Goal: Book appointment/travel/reservation

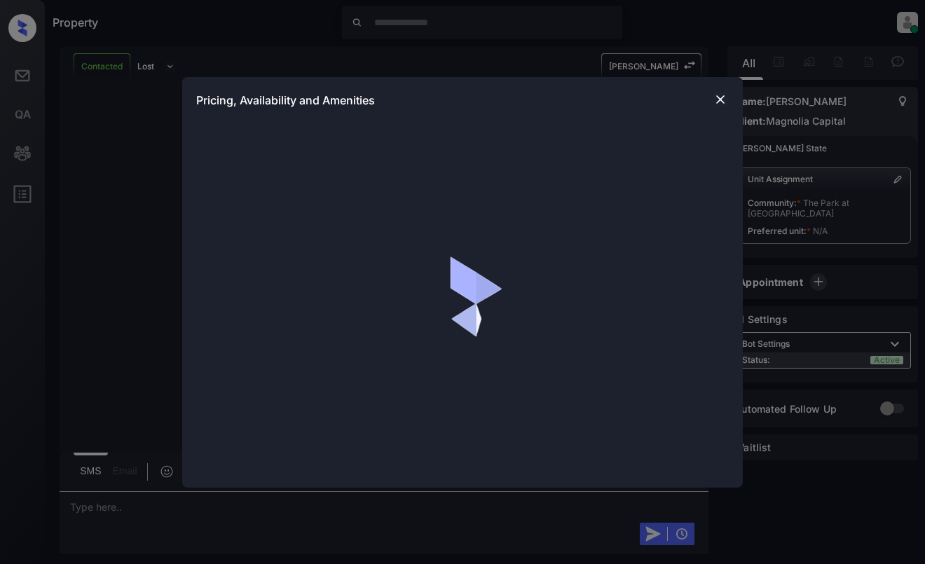
scroll to position [701, 0]
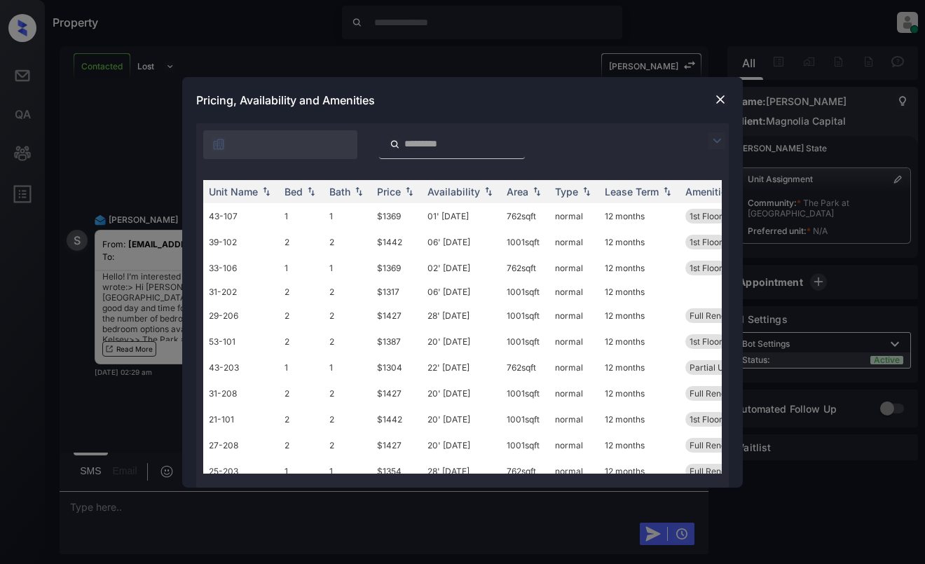
click at [708, 139] on div at bounding box center [462, 141] width 532 height 36
click at [715, 142] on img at bounding box center [716, 140] width 17 height 17
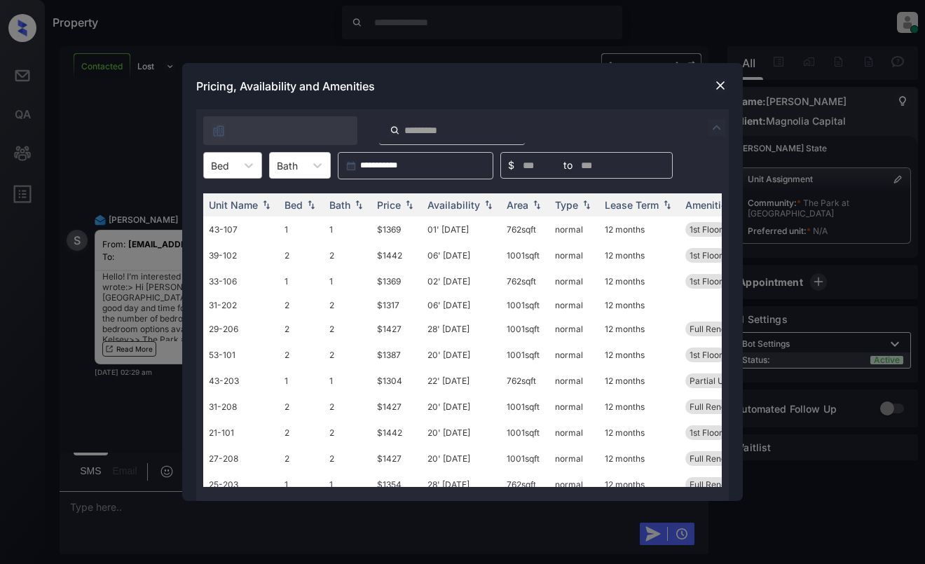
click at [233, 165] on div "Bed" at bounding box center [220, 166] width 32 height 20
click at [229, 194] on div "1" at bounding box center [232, 199] width 59 height 25
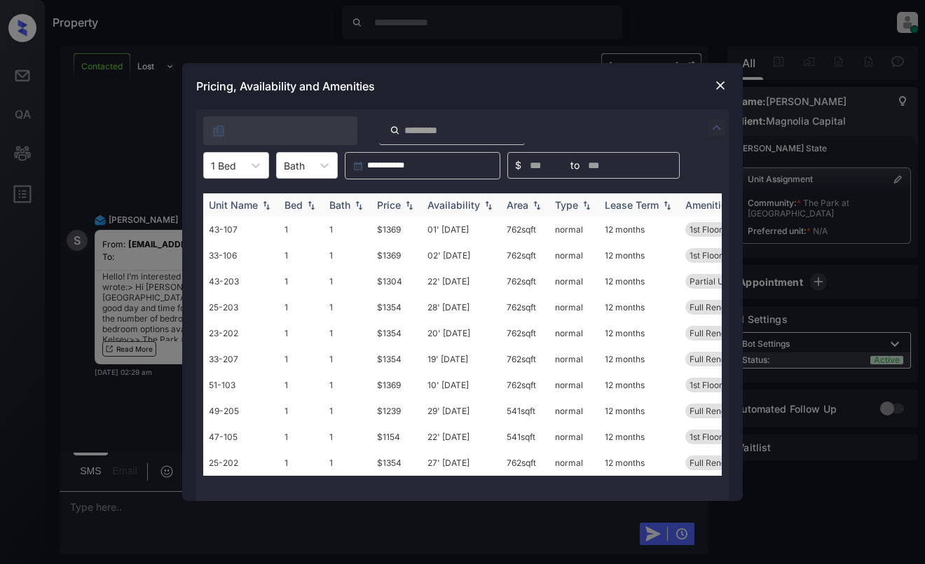
click at [392, 197] on th "Price" at bounding box center [396, 204] width 50 height 23
click at [396, 224] on td "$1154" at bounding box center [396, 229] width 50 height 26
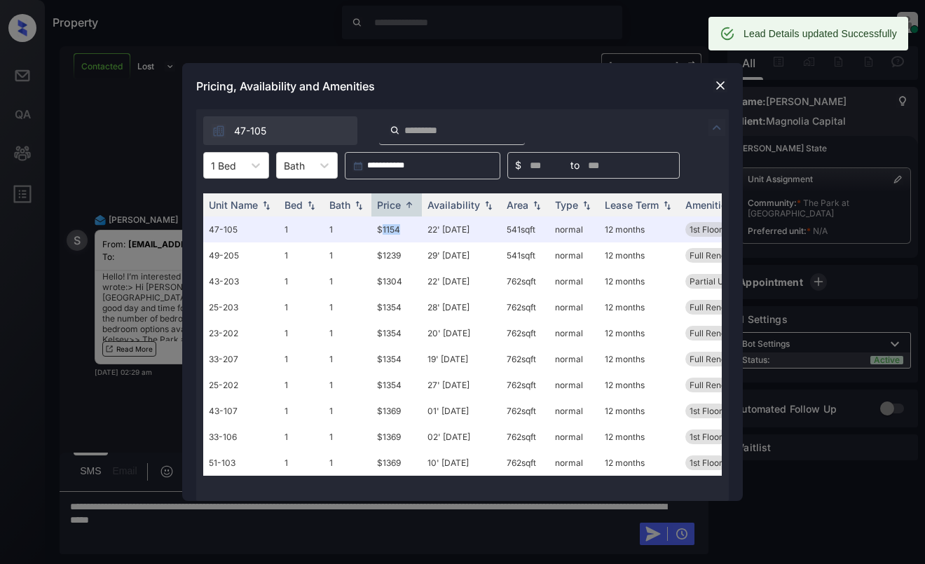
click at [715, 86] on img at bounding box center [720, 85] width 14 height 14
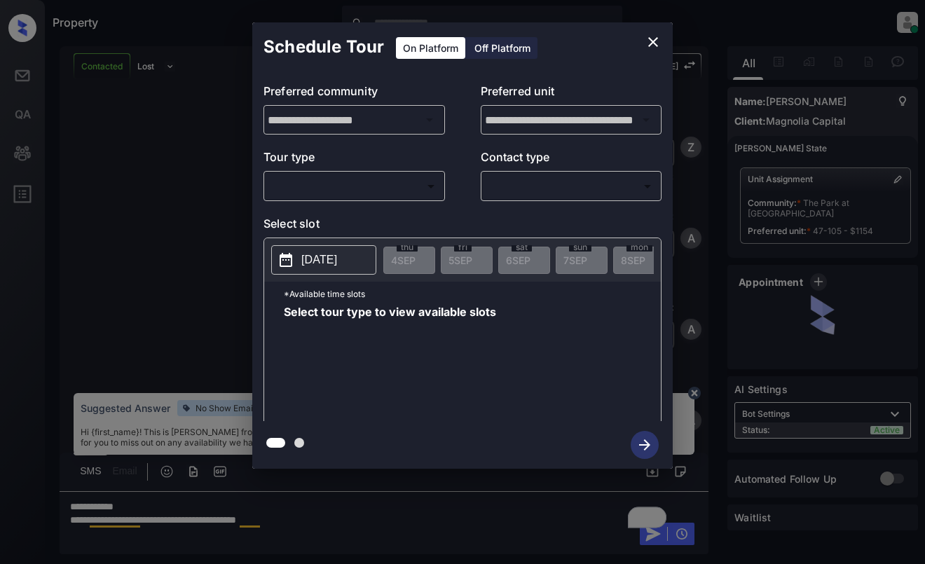
scroll to position [701, 0]
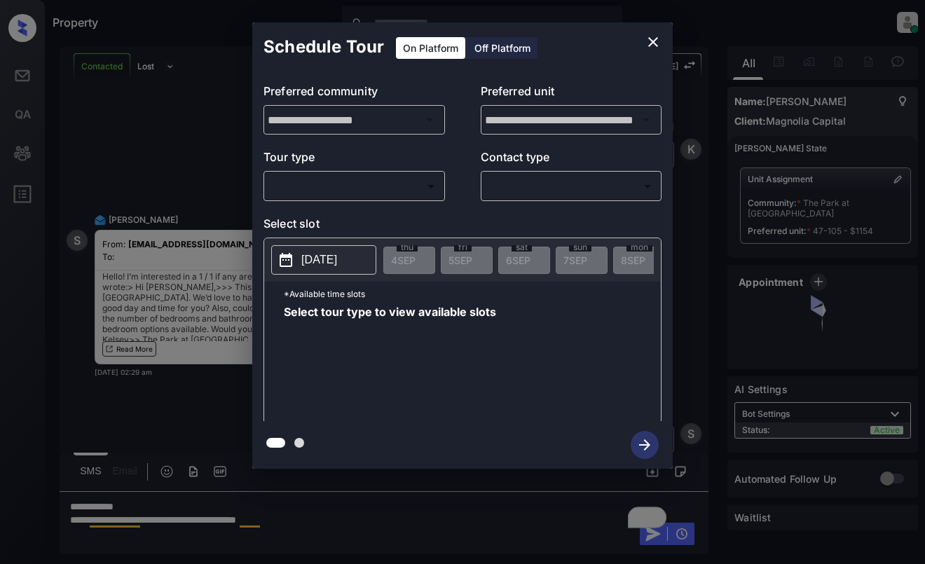
click at [370, 170] on p "Tour type" at bounding box center [353, 160] width 181 height 22
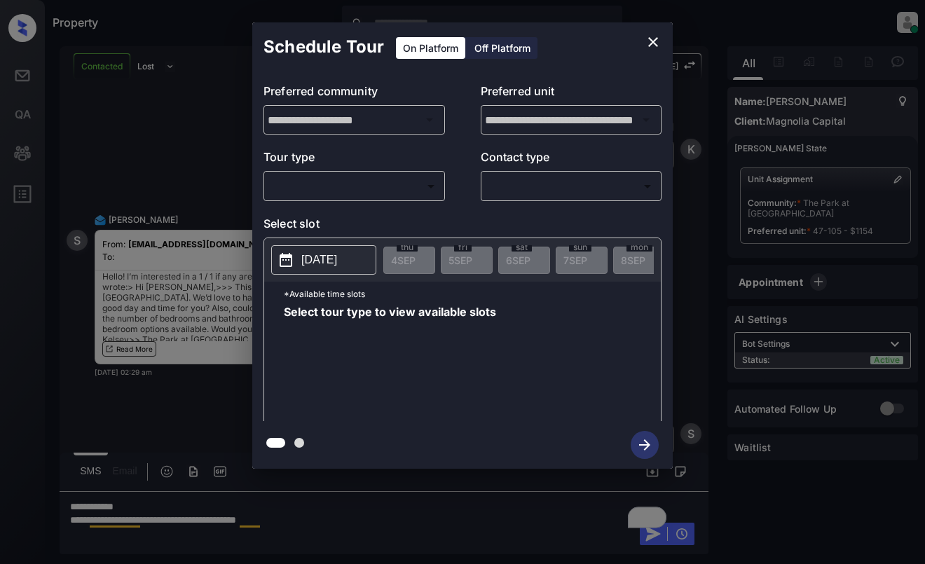
click at [372, 189] on body "Property Dominic Ceralde Online Set yourself offline Set yourself on break Prof…" at bounding box center [462, 282] width 925 height 564
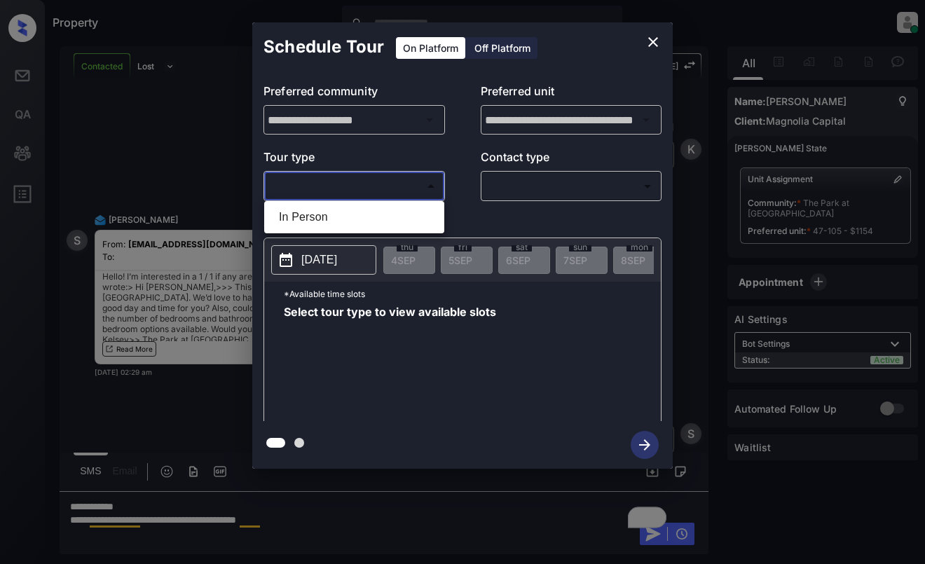
click at [371, 207] on li "In Person" at bounding box center [354, 217] width 173 height 25
type input "********"
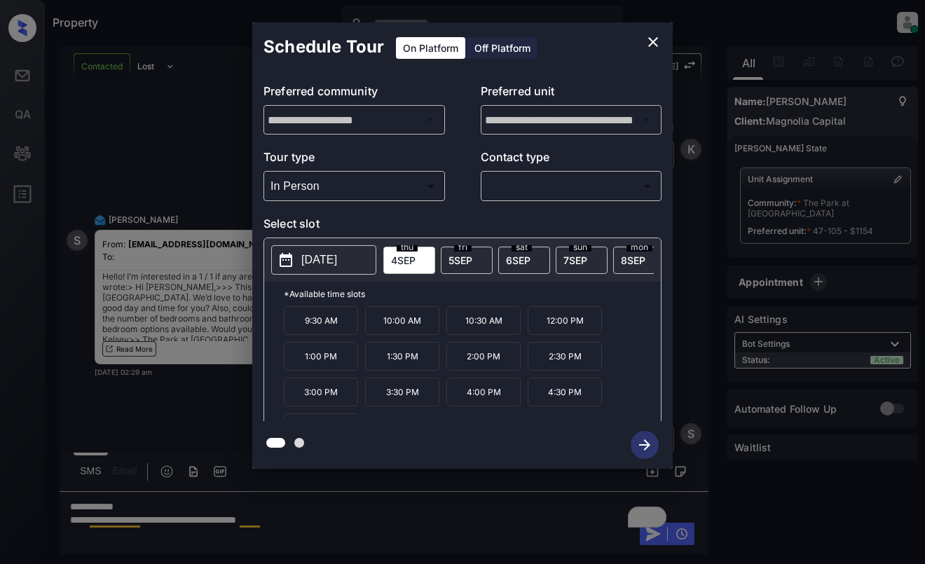
click at [661, 38] on button "close" at bounding box center [653, 42] width 28 height 28
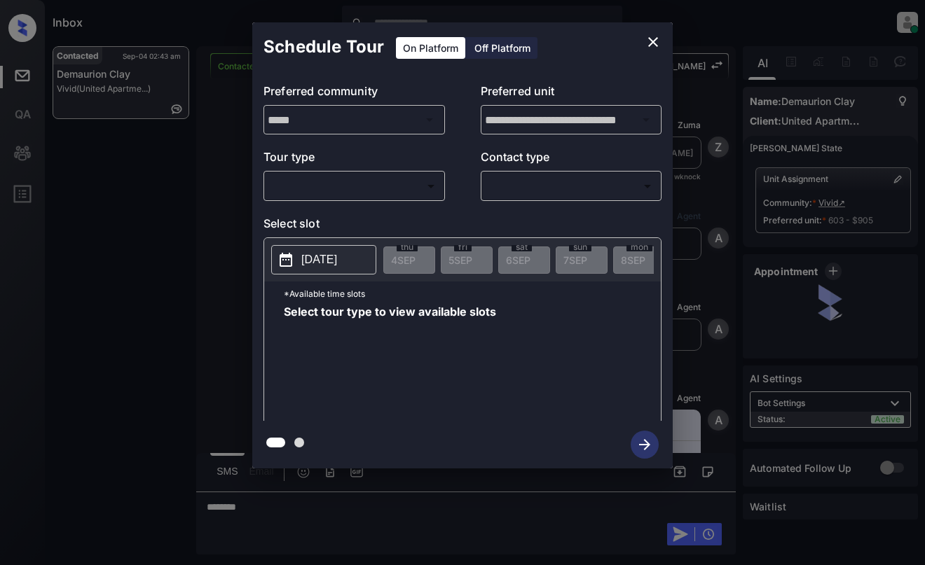
scroll to position [841, 0]
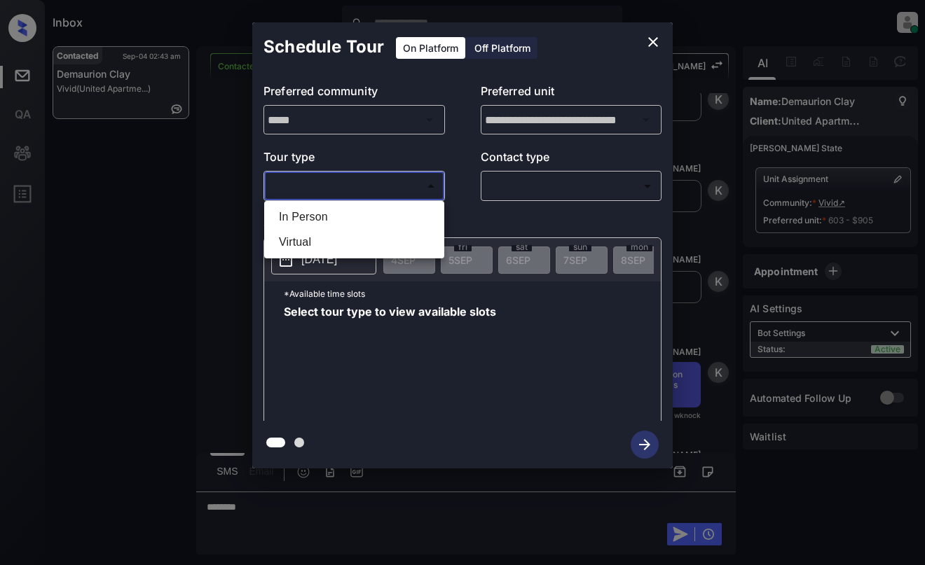
click at [386, 195] on body "Inbox [PERSON_NAME] Online Set yourself offline Set yourself on break Profile S…" at bounding box center [462, 282] width 925 height 565
click at [384, 228] on li "In Person" at bounding box center [354, 217] width 173 height 25
type input "********"
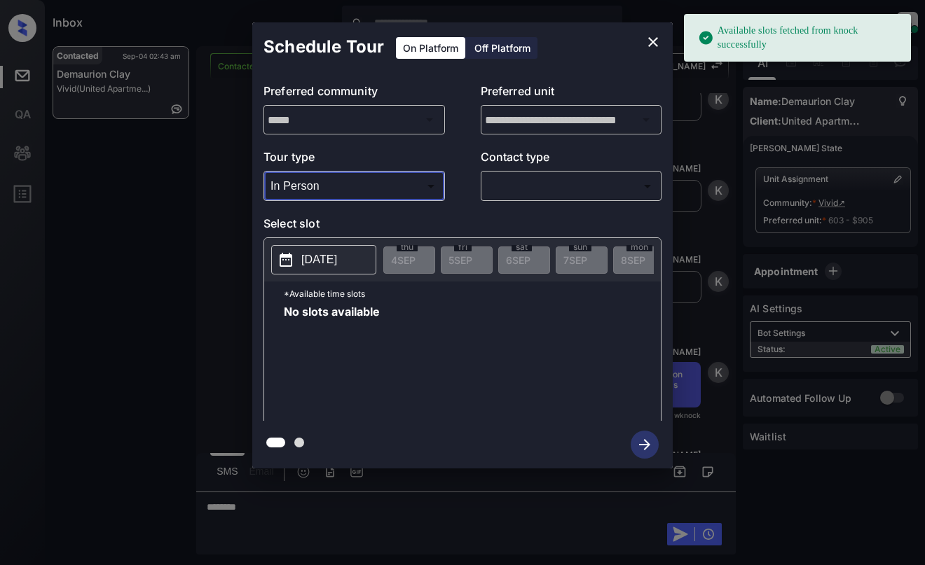
click at [645, 45] on icon "close" at bounding box center [653, 42] width 17 height 17
